Goal: Task Accomplishment & Management: Complete application form

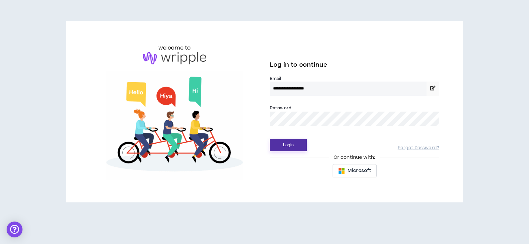
click at [295, 143] on button "Login" at bounding box center [288, 145] width 37 height 12
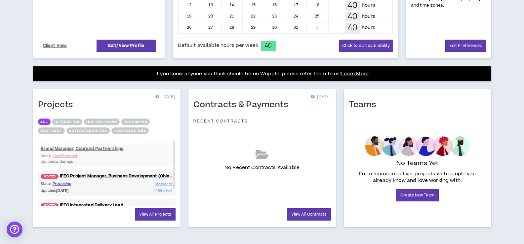
scroll to position [202, 0]
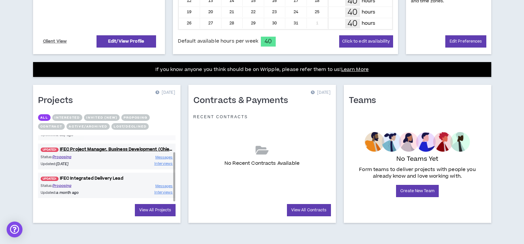
click at [93, 179] on link "UPDATED! IFEC Integrated Delivery Lead" at bounding box center [106, 178] width 137 height 6
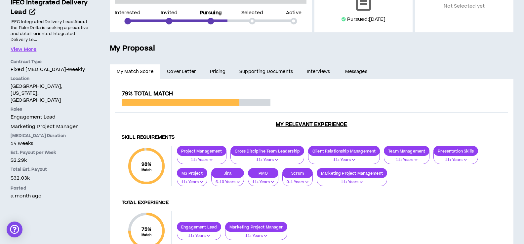
scroll to position [99, 0]
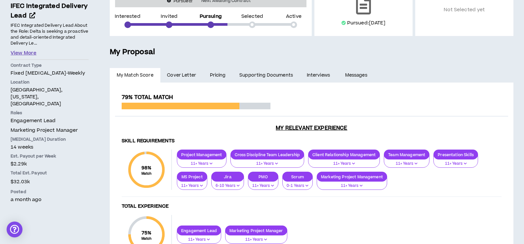
click at [25, 53] on button "View More" at bounding box center [24, 53] width 26 height 7
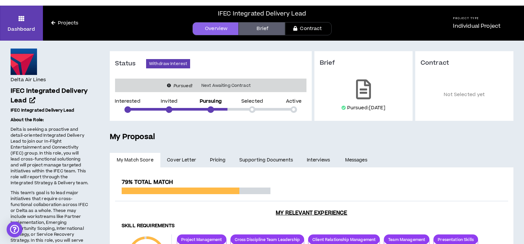
scroll to position [0, 0]
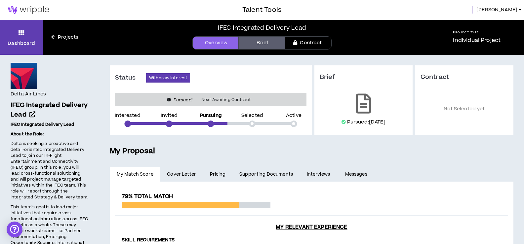
click at [262, 43] on link "Brief" at bounding box center [262, 42] width 46 height 13
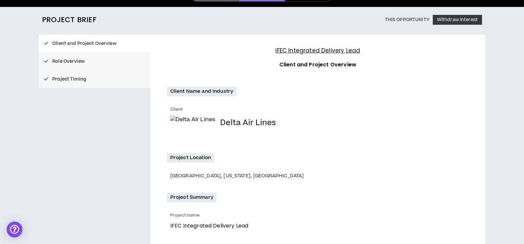
scroll to position [8, 0]
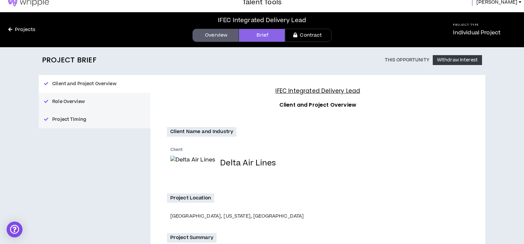
click at [308, 35] on link "Contract" at bounding box center [308, 35] width 46 height 13
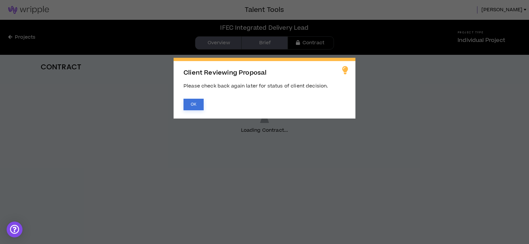
click at [191, 105] on button "OK" at bounding box center [193, 105] width 20 height 12
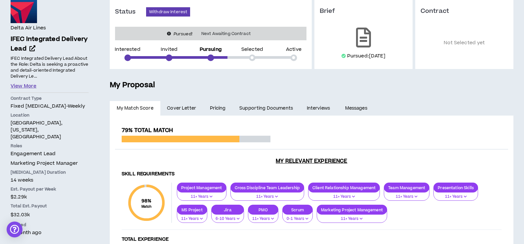
scroll to position [99, 0]
